Goal: Task Accomplishment & Management: Manage account settings

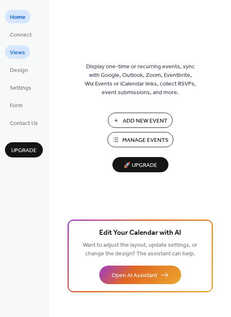
click at [24, 51] on span "Views" at bounding box center [17, 53] width 15 height 9
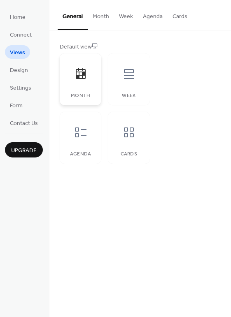
click at [50, 0] on html "Home Connect Views Design Settings Form Contact Us Upgrade Views Upgrade Genera…" at bounding box center [115, 158] width 231 height 317
click at [107, 19] on button "Month" at bounding box center [101, 14] width 26 height 29
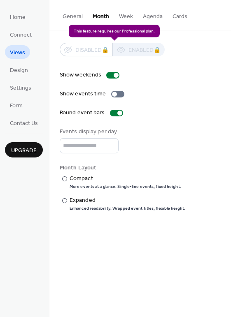
click at [72, 0] on div "General Month Week Agenda Cards Default view Month Week Agenda Cards Disabled 🔒…" at bounding box center [139, 112] width 181 height 224
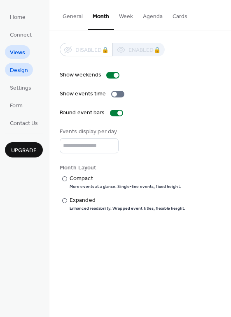
click at [26, 75] on span "Design" at bounding box center [19, 70] width 18 height 9
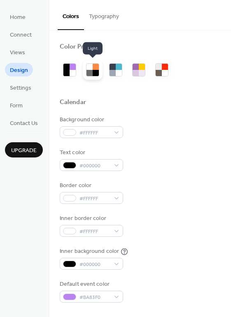
click at [73, 0] on html "Home Connect Views Design Settings Form Contact Us Upgrade Design Upgrade Color…" at bounding box center [115, 158] width 231 height 317
click at [21, 50] on span "Views" at bounding box center [17, 53] width 15 height 9
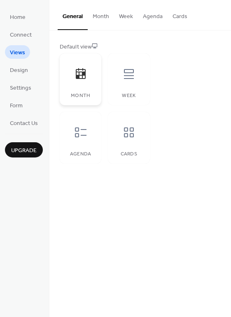
click at [0, 97] on html "Home Connect Views Design Settings Form Contact Us Upgrade Views Upgrade Genera…" at bounding box center [115, 158] width 231 height 317
